Goal: Task Accomplishment & Management: Complete application form

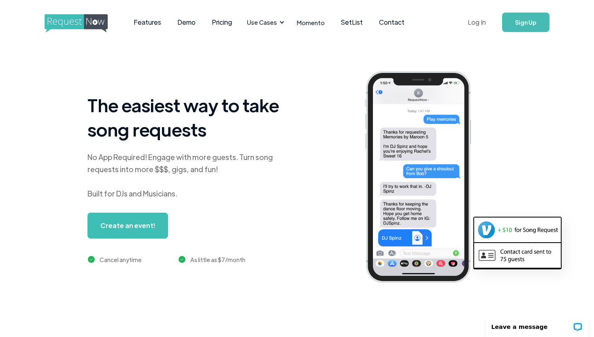
click at [471, 23] on link "Log In" at bounding box center [477, 22] width 34 height 28
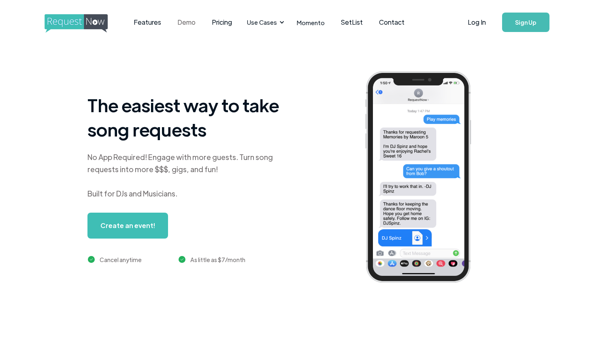
click at [185, 24] on link "Demo" at bounding box center [186, 22] width 34 height 25
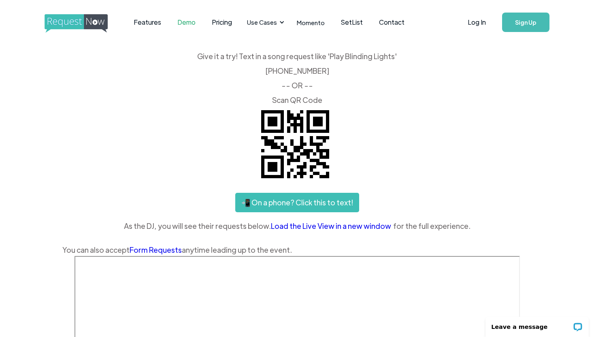
click at [291, 226] on link "Load the Live View in a new window" at bounding box center [332, 226] width 122 height 12
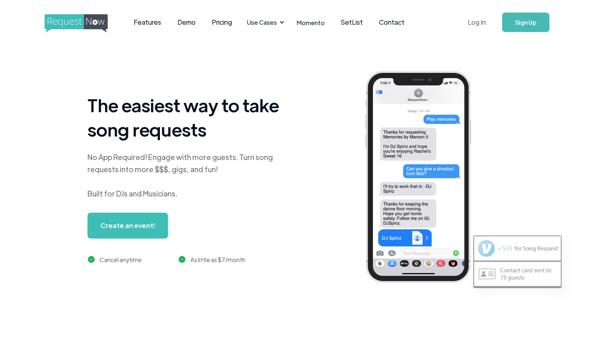
click at [489, 17] on link "Log In" at bounding box center [477, 22] width 34 height 28
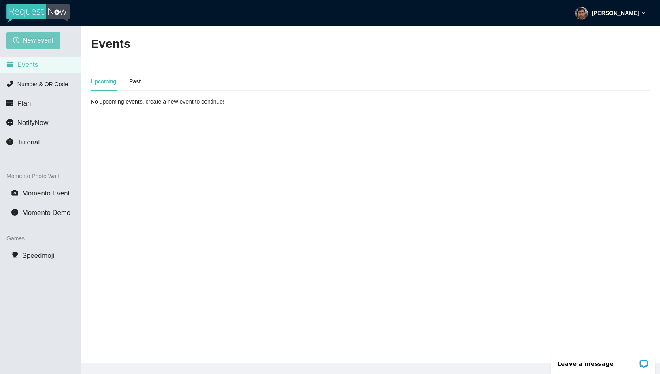
click at [35, 39] on span "New event" at bounding box center [38, 40] width 31 height 10
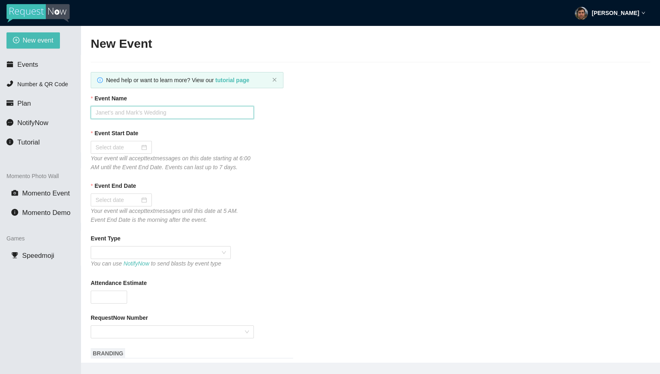
click at [131, 114] on input "Event Name" at bounding box center [172, 112] width 163 height 13
type input "Test"
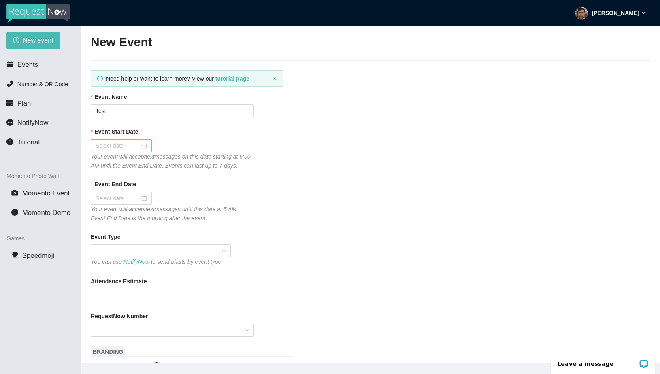
click at [137, 147] on div at bounding box center [121, 145] width 51 height 9
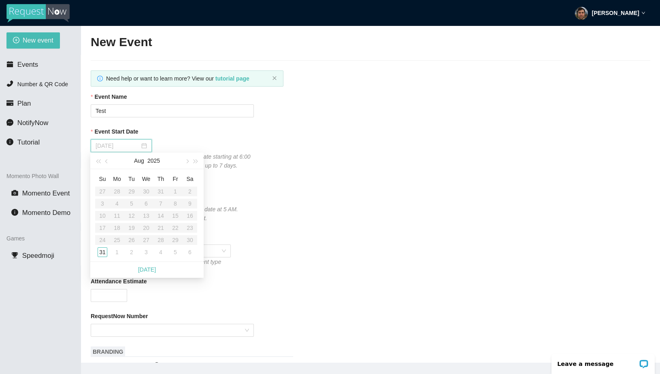
type input "[DATE]"
click at [102, 251] on div "31" at bounding box center [103, 253] width 10 height 10
type input "[DATE]"
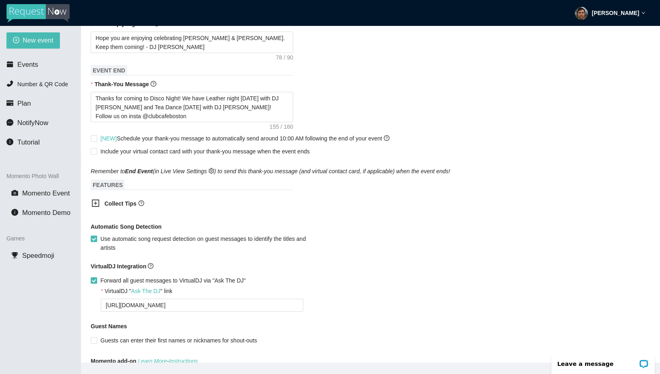
scroll to position [425, 0]
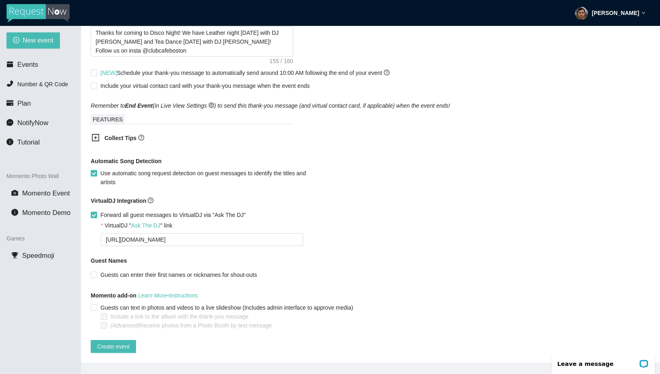
click at [94, 212] on input "Forward all guest messages to VirtualDJ via "Ask The DJ"" at bounding box center [94, 215] width 6 height 6
checkbox input "false"
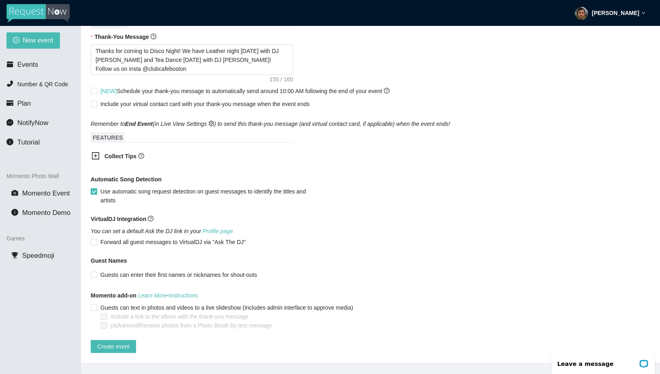
click at [93, 188] on label "Use automatic song request detection on guest messages to identify the titles a…" at bounding box center [207, 196] width 233 height 18
click at [93, 188] on input "Use automatic song request detection on guest messages to identify the titles a…" at bounding box center [94, 191] width 6 height 6
checkbox input "false"
click at [93, 305] on input "Guests can text in photos and videos to a live slideshow (Includes admin interf…" at bounding box center [94, 308] width 6 height 6
checkbox input "true"
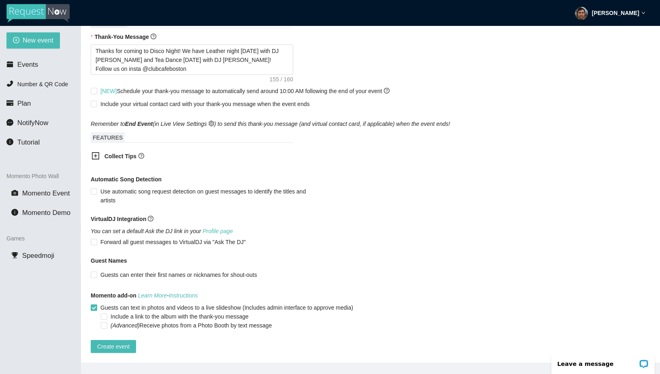
click at [113, 347] on main "New Event Need help or want to learn more? View our tutorial page Event Name Te…" at bounding box center [370, 194] width 579 height 337
click at [116, 343] on span "Create event" at bounding box center [113, 346] width 32 height 9
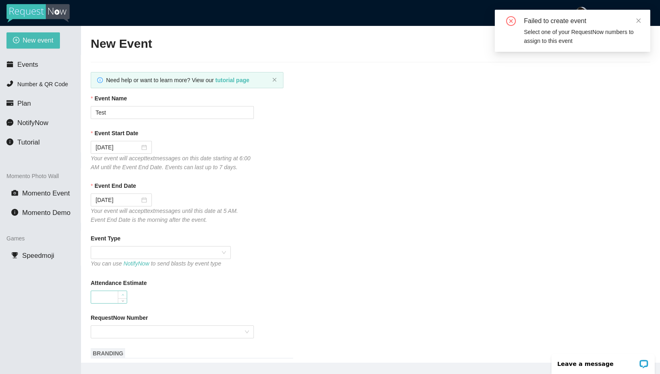
scroll to position [104, 0]
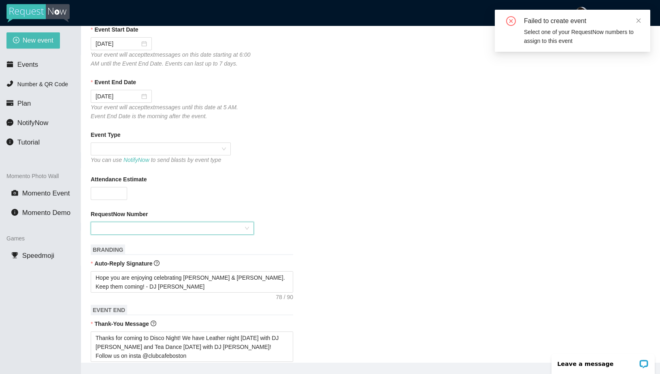
click at [122, 233] on input "RequestNow Number" at bounding box center [170, 228] width 148 height 12
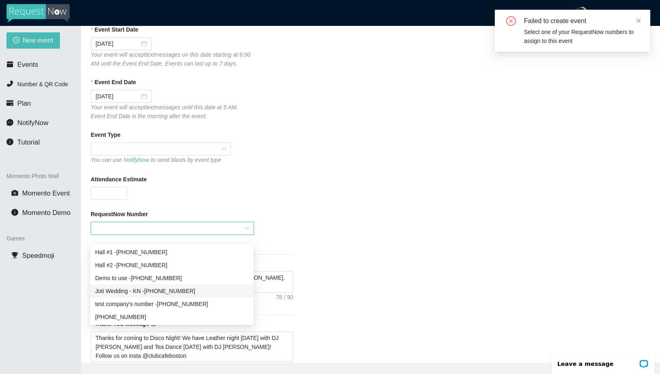
click at [142, 291] on div "Joti Wedding - KN - [PHONE_NUMBER]" at bounding box center [172, 291] width 154 height 9
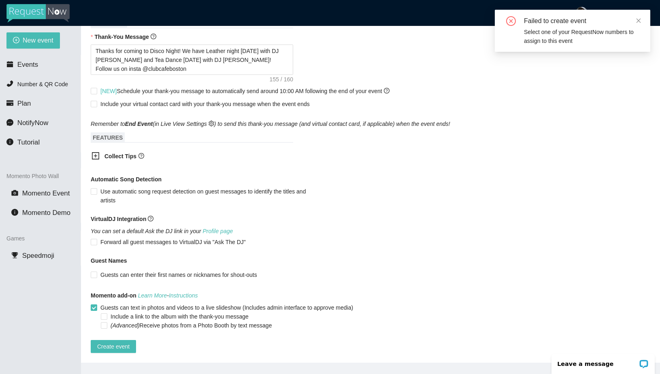
scroll to position [26, 0]
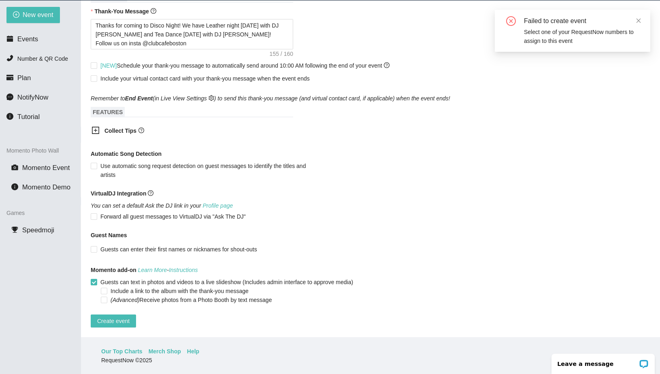
click at [117, 304] on form "Event Name Test Event Start Date [DATE] Your event will accept text messages on…" at bounding box center [371, 2] width 560 height 650
click at [112, 307] on form "Event Name Test Event Start Date [DATE] Your event will accept text messages on…" at bounding box center [371, 2] width 560 height 650
click at [108, 317] on span "Create event" at bounding box center [113, 321] width 32 height 9
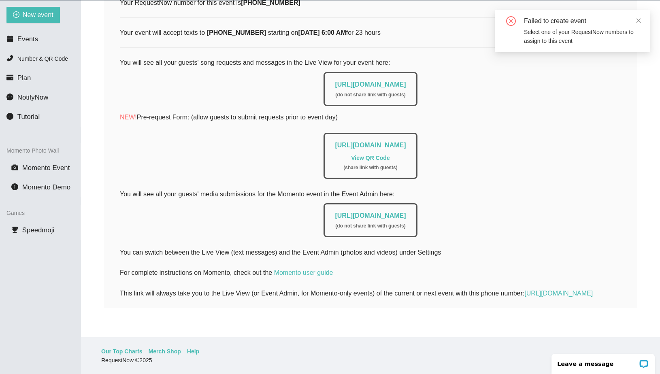
scroll to position [147, 0]
click at [335, 212] on link "[URL][DOMAIN_NAME]" at bounding box center [370, 215] width 71 height 7
